Goal: Information Seeking & Learning: Obtain resource

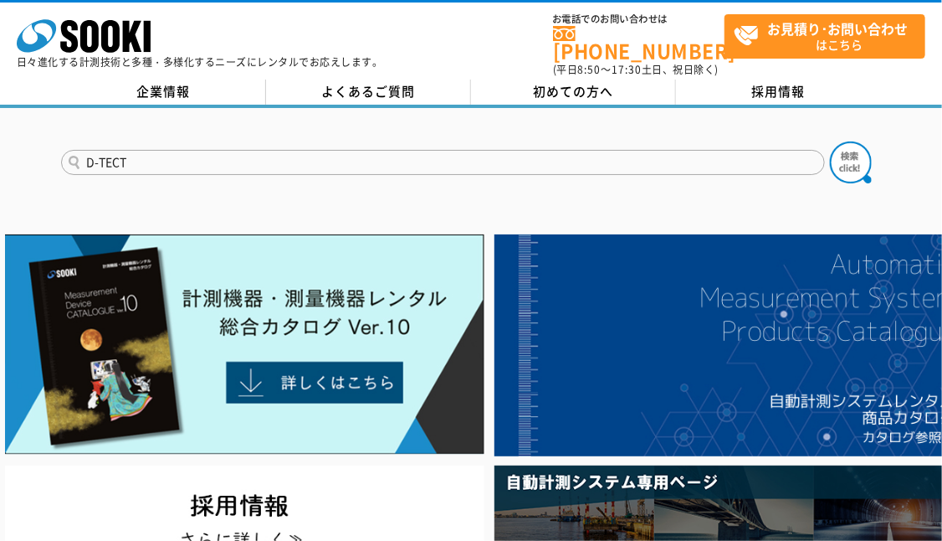
type input "D-TECT"
click at [830, 141] on button at bounding box center [851, 162] width 42 height 42
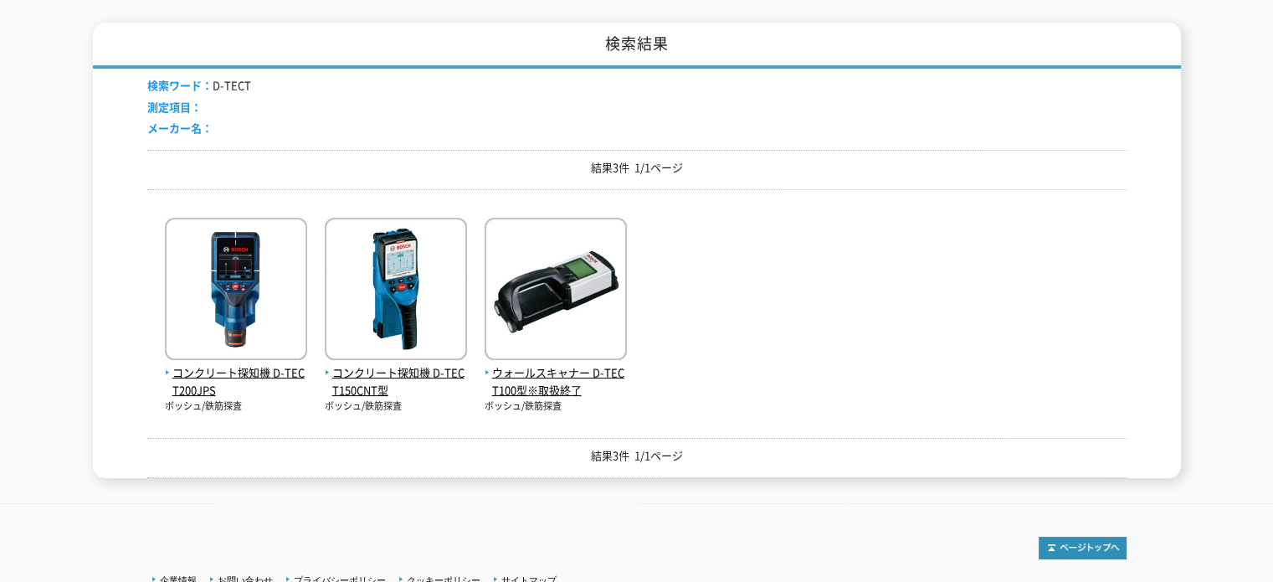
scroll to position [299, 0]
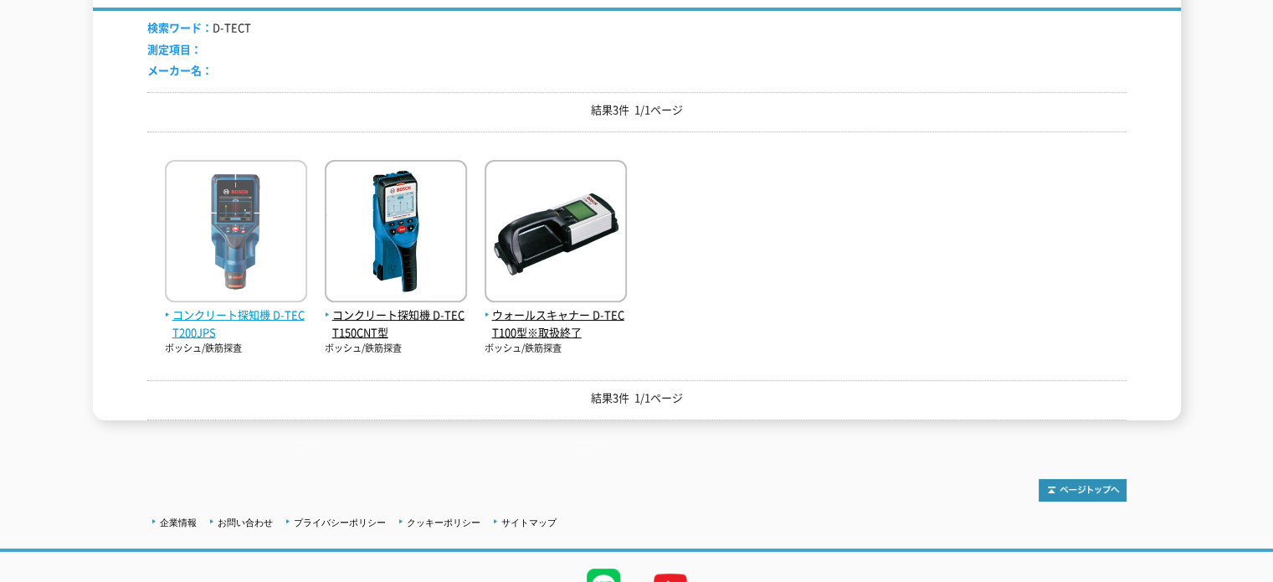
click at [232, 311] on span "コンクリート探知機 D-TECT200JPS" at bounding box center [236, 323] width 142 height 35
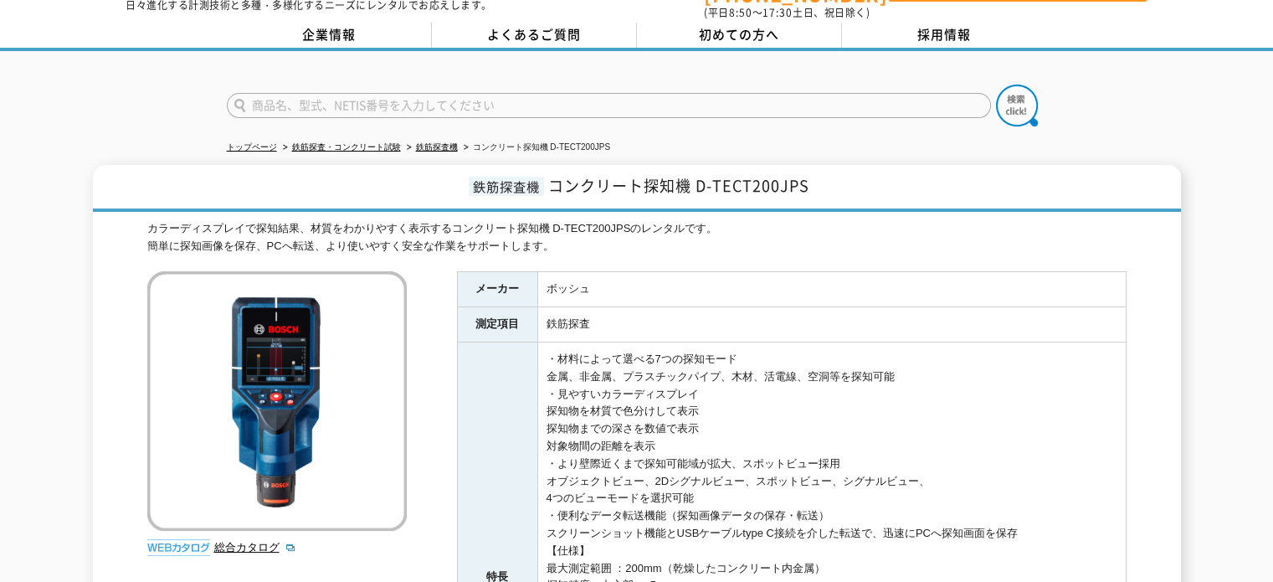
scroll to position [84, 0]
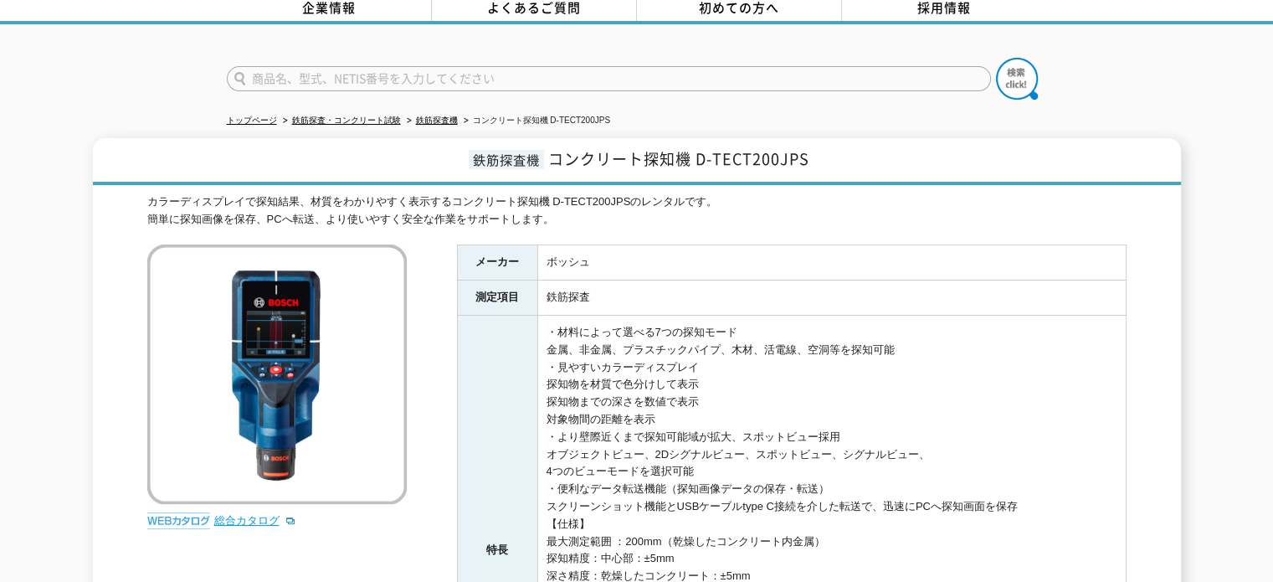
click at [231, 514] on link "総合カタログ" at bounding box center [255, 520] width 82 height 13
